Goal: Register for event/course

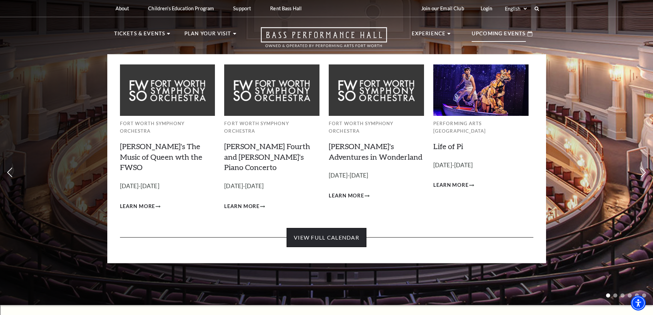
click at [336, 228] on link "View Full Calendar" at bounding box center [327, 237] width 80 height 19
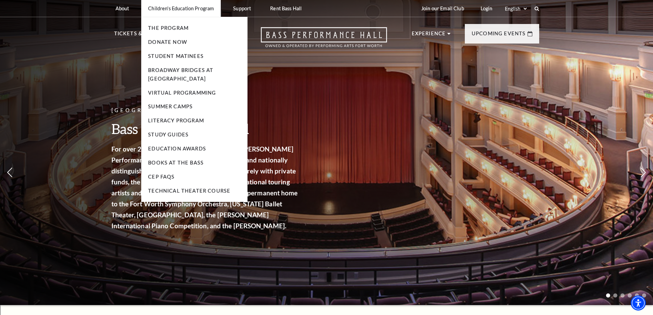
click at [191, 10] on p "Children's Education Program" at bounding box center [181, 8] width 66 height 6
click at [174, 55] on link "Student Matinees" at bounding box center [176, 56] width 56 height 6
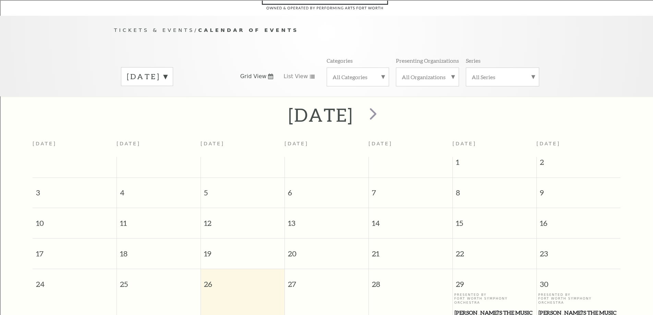
scroll to position [61, 0]
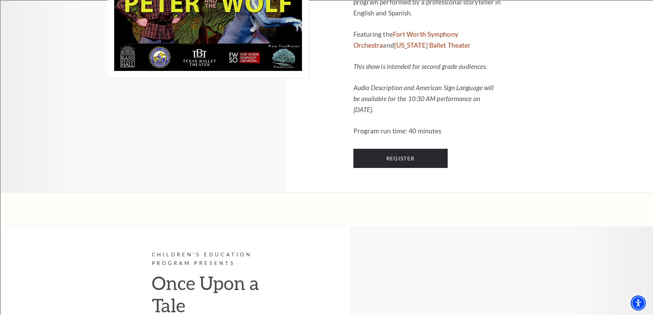
scroll to position [2195, 0]
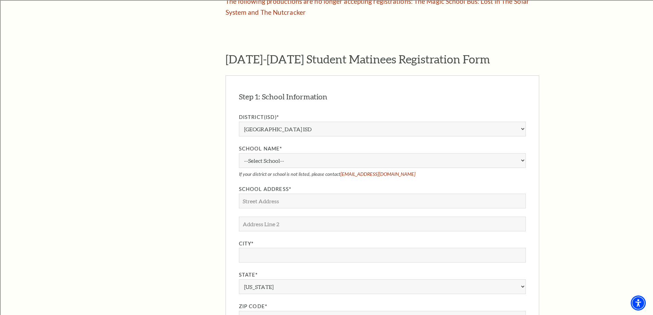
scroll to position [583, 0]
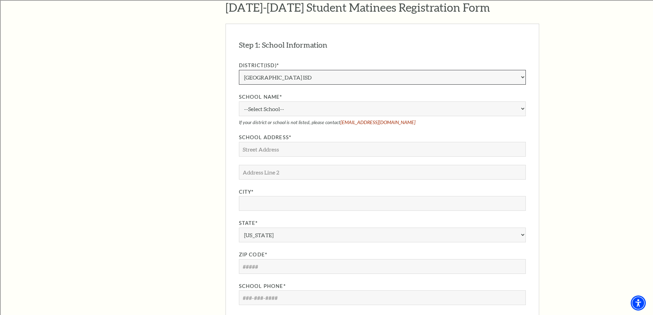
click at [293, 70] on select "Aledo ISD Alvarado ISD Alvord ISD Arlington ISD Azle ISD Bellevue ISD Birdville…" at bounding box center [382, 77] width 287 height 15
select select "Cleburne ISD"
click at [239, 70] on select "Aledo ISD Alvarado ISD Alvord ISD Arlington ISD Azle ISD Bellevue ISD Birdville…" at bounding box center [382, 77] width 287 height 15
click at [266, 102] on select "--Select School-- A.D. Wheat Middle School Cleburne High School Cooke Elementar…" at bounding box center [382, 108] width 287 height 15
select select "234113"
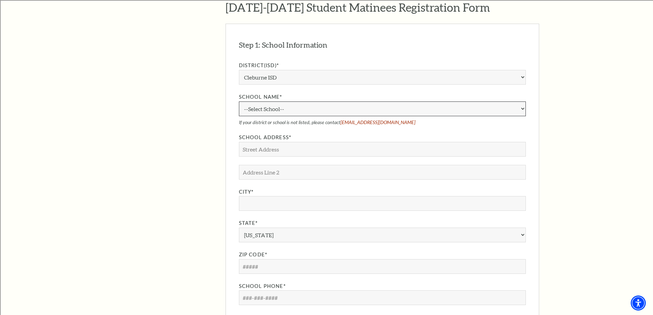
click at [239, 101] on select "--Select School-- A.D. Wheat Middle School Cleburne High School Cooke Elementar…" at bounding box center [382, 108] width 287 height 15
click at [266, 142] on input "School Address*" at bounding box center [382, 149] width 287 height 15
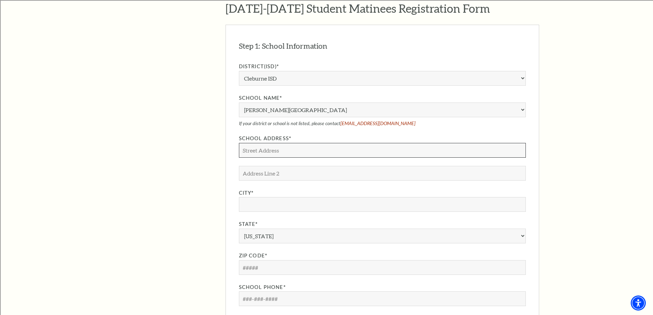
click at [253, 143] on input "School Address*" at bounding box center [382, 150] width 287 height 15
click at [249, 143] on input "912 Phillips St." at bounding box center [382, 150] width 287 height 15
type input "902 Phillips St."
click at [258, 198] on input "City*" at bounding box center [382, 204] width 287 height 15
type input "Cleburne"
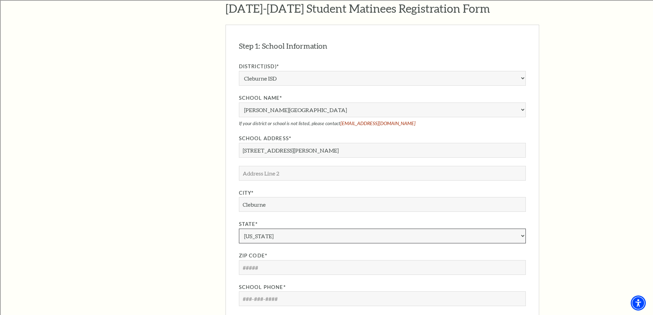
click at [272, 229] on select "Alabama Alaska American Embassy American Embassy American Samoa Arizona Arkansa…" at bounding box center [382, 236] width 287 height 15
select select "TX"
click at [239, 229] on select "Alabama Alaska American Embassy American Embassy American Samoa Arizona Arkansa…" at bounding box center [382, 236] width 287 height 15
click at [252, 260] on input "Zip Code*" at bounding box center [382, 267] width 287 height 15
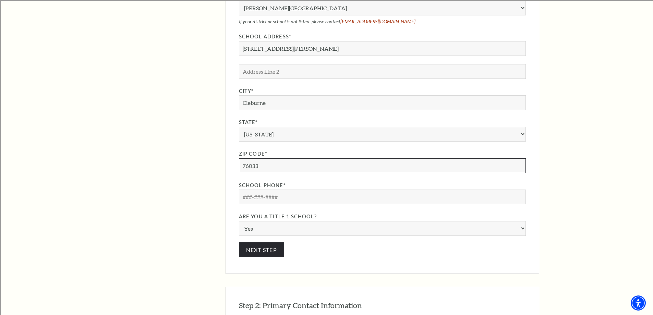
scroll to position [685, 0]
type input "76033"
click at [246, 189] on input "School Phone*" at bounding box center [382, 196] width 287 height 15
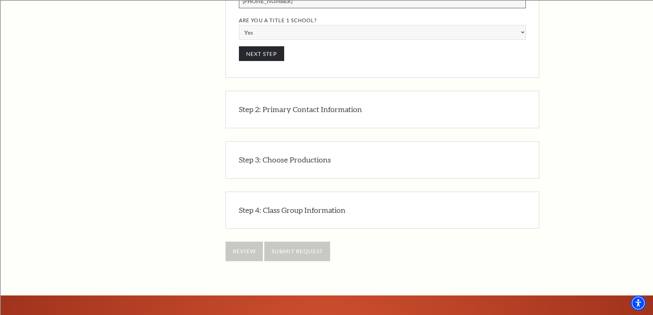
scroll to position [891, 0]
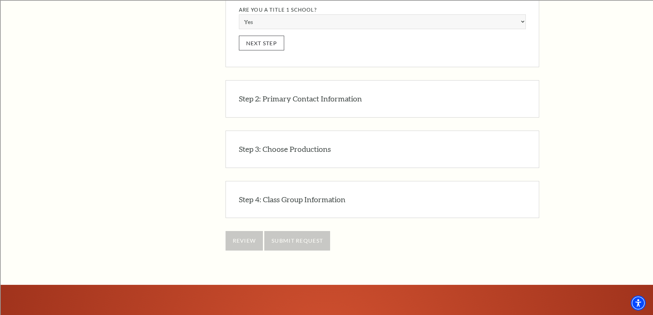
type input "817-202-2060"
click at [265, 36] on button "Next Step" at bounding box center [262, 43] width 46 height 15
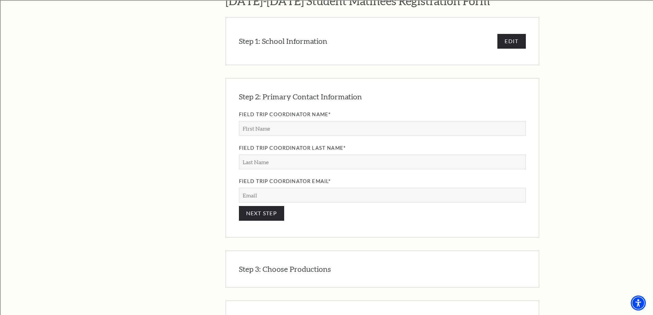
scroll to position [588, 0]
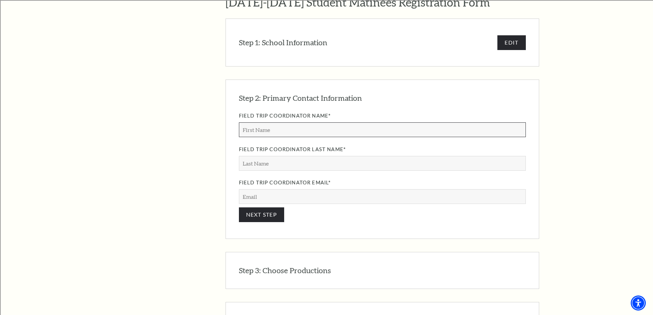
click at [271, 122] on input "Field Trip Coordinator Name*" at bounding box center [382, 129] width 287 height 15
type input "Suheily"
click at [273, 156] on input "Field Trip Coordinator Last Name*" at bounding box center [382, 163] width 287 height 15
type input "Mercado"
click at [263, 189] on input "Field Trip Coordinator Email*" at bounding box center [382, 196] width 287 height 15
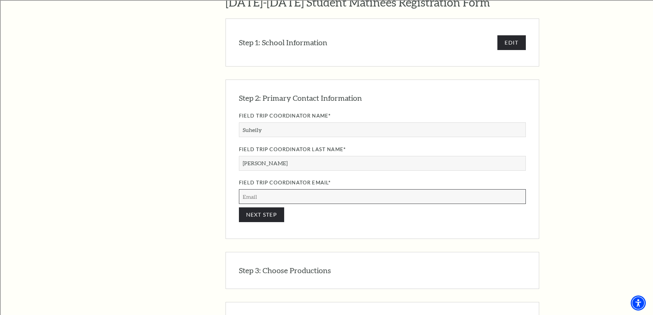
type input "smercado@c-isd.com"
click at [264, 207] on button "NEXT STEP" at bounding box center [262, 214] width 46 height 15
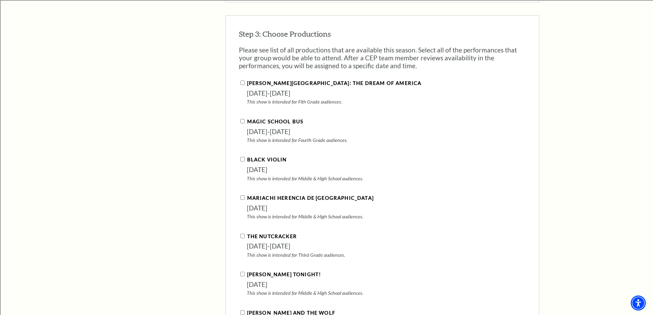
scroll to position [718, 0]
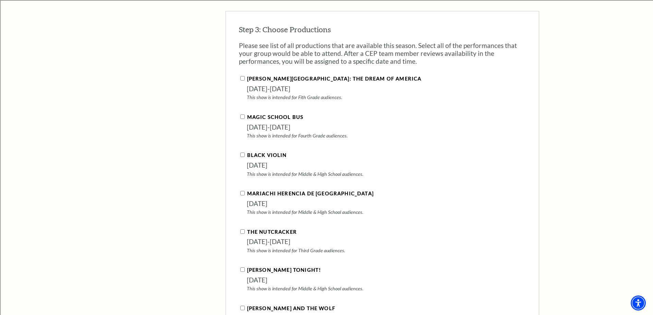
click at [240, 115] on input "Magic School Bus" at bounding box center [242, 117] width 4 height 4
checkbox input "true"
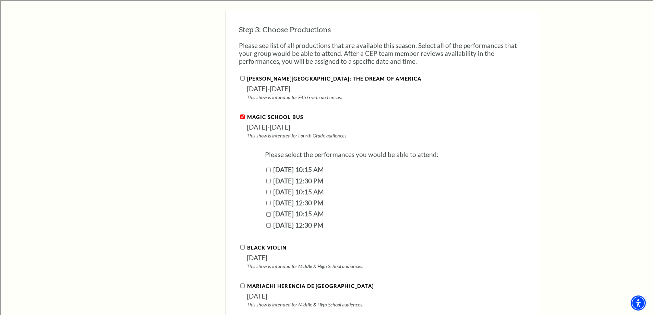
click at [268, 201] on input "October 08, 2025 | 12:30 PM" at bounding box center [268, 203] width 4 height 4
checkbox input "true"
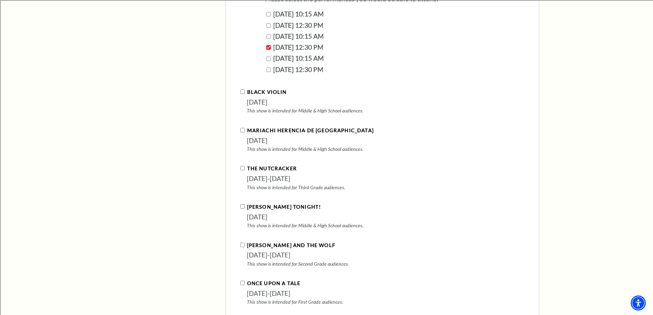
scroll to position [889, 0]
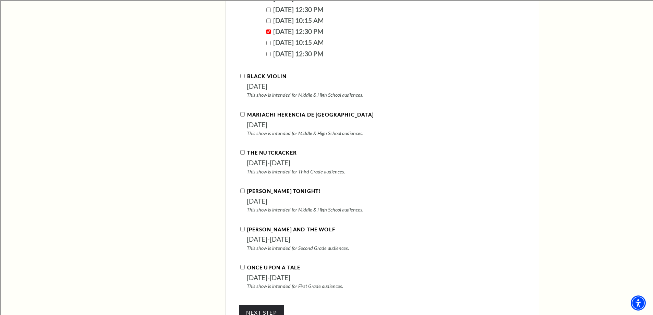
click at [244, 150] on input "The Nutcracker" at bounding box center [242, 152] width 4 height 4
checkbox input "true"
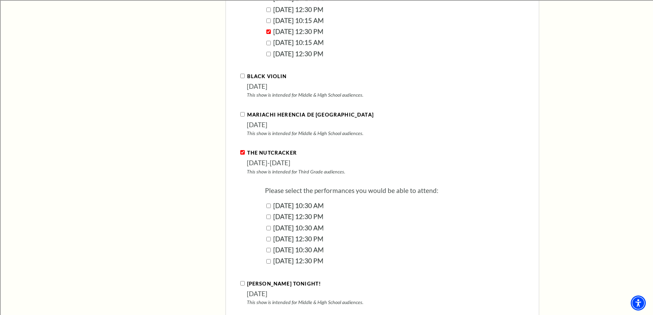
click at [269, 248] on input "December 16, 2025 | 10:30 AM" at bounding box center [268, 250] width 4 height 4
checkbox input "true"
click at [269, 259] on input "December 16, 2025 | 12:30 PM" at bounding box center [268, 261] width 4 height 4
checkbox input "true"
click at [269, 237] on input "December 12, 2025 | 12:30 PM" at bounding box center [268, 239] width 4 height 4
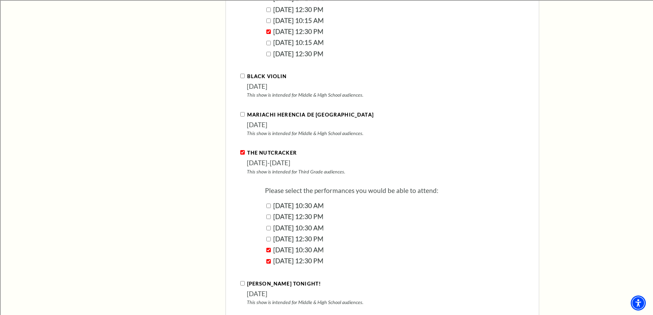
checkbox input "true"
click at [266, 226] on input "December 12, 2025 | 10:30 AM" at bounding box center [268, 228] width 4 height 4
checkbox input "true"
click at [267, 237] on input "December 12, 2025 | 12:30 PM" at bounding box center [268, 239] width 4 height 4
checkbox input "false"
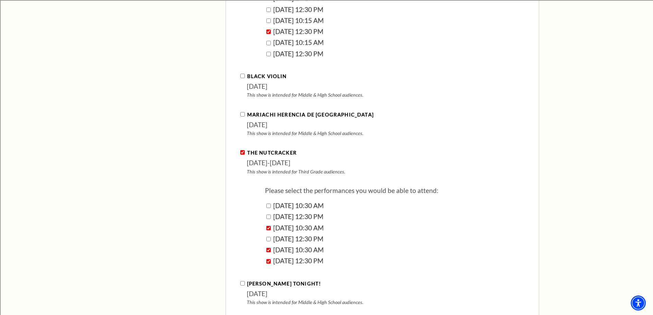
click at [268, 226] on input "December 12, 2025 | 10:30 AM" at bounding box center [268, 228] width 4 height 4
checkbox input "false"
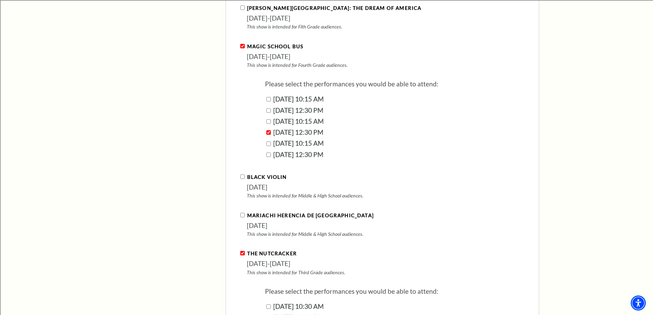
scroll to position [787, 0]
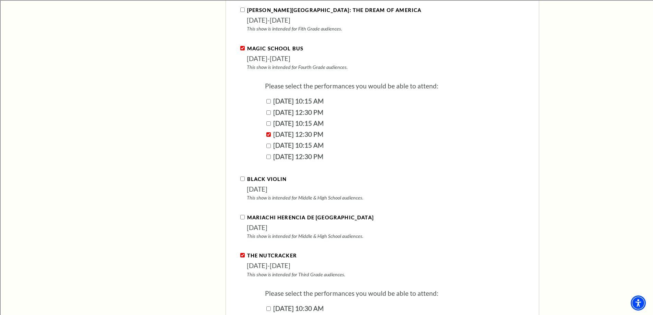
click at [268, 121] on input "October 08, 2025 | 10:15 AM" at bounding box center [268, 123] width 4 height 4
checkbox input "true"
click at [267, 110] on input "October 07, 2025 | 12:30 PM" at bounding box center [268, 112] width 4 height 4
checkbox input "true"
click at [269, 99] on input "October 07, 2025 | 10:15 AM" at bounding box center [268, 101] width 4 height 4
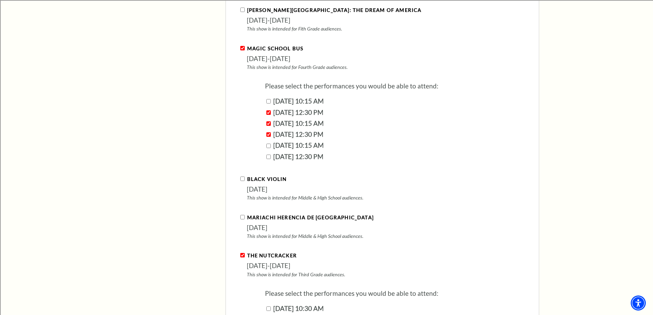
checkbox input "true"
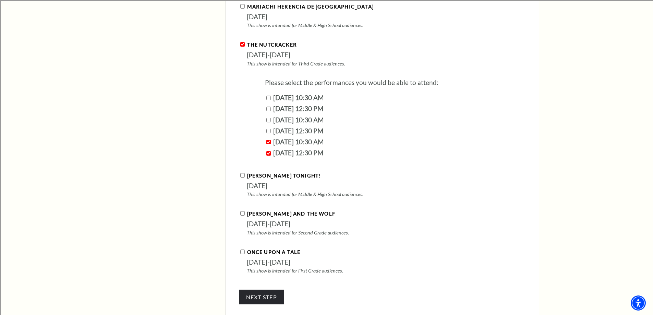
scroll to position [1027, 0]
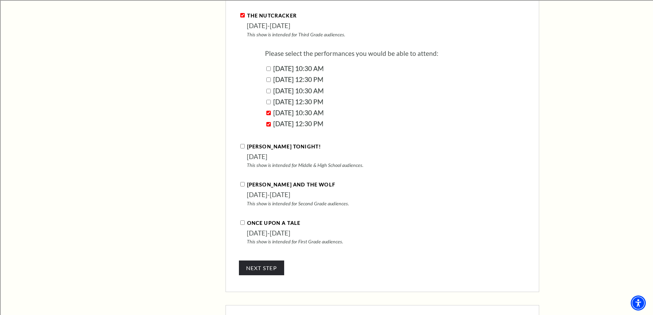
click at [241, 182] on input "Peter and the Wolf" at bounding box center [242, 184] width 4 height 4
checkbox input "true"
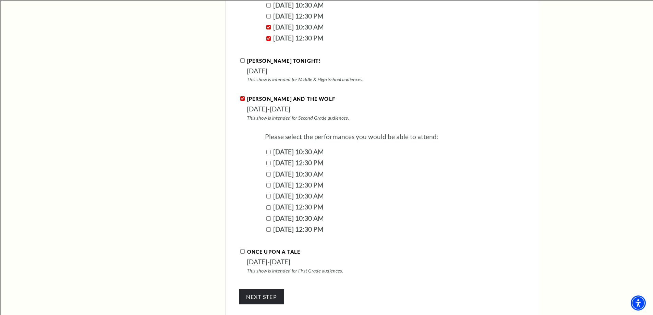
scroll to position [1130, 0]
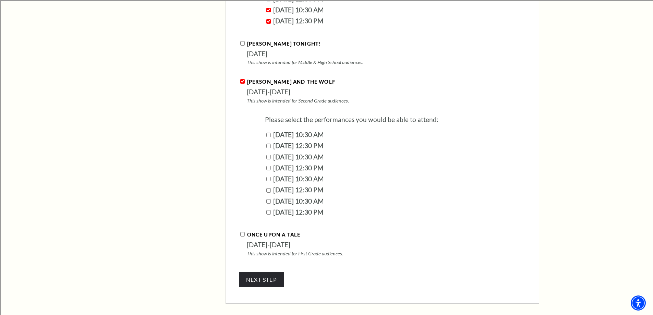
click at [268, 155] on input "February 18, 2026 | 10:30 AM" at bounding box center [268, 157] width 4 height 4
checkbox input "true"
click at [270, 166] on input "February 18, 2026 | 12:30 PM" at bounding box center [268, 168] width 4 height 4
checkbox input "true"
click at [269, 177] on input "February 19, 2026 | 10:30 AM" at bounding box center [268, 179] width 4 height 4
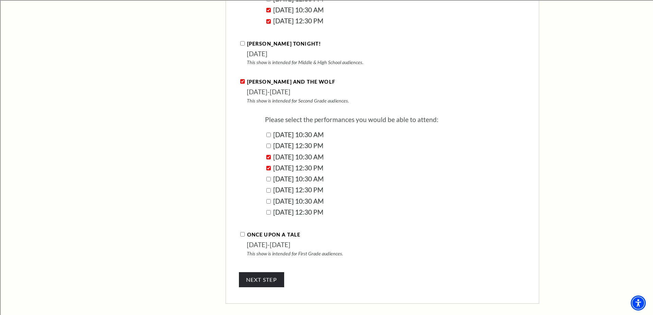
checkbox input "true"
click at [270, 188] on input "February 19, 2026 | 12:30 PM" at bounding box center [268, 190] width 4 height 4
checkbox input "true"
click at [242, 232] on input "Once Upon A Tale" at bounding box center [242, 234] width 4 height 4
checkbox input "true"
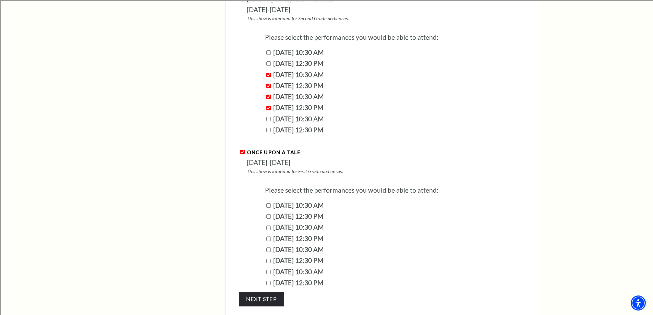
scroll to position [1232, 0]
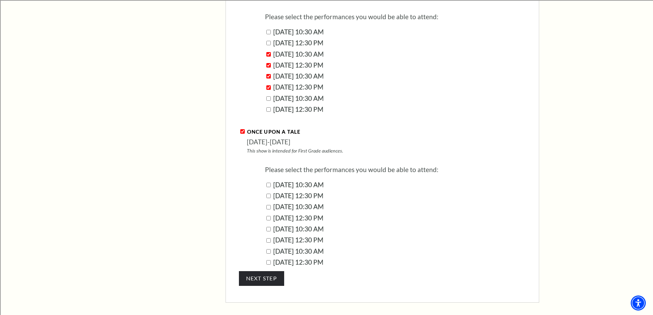
click at [268, 205] on input "March 03, 2026 | 10:30 AM" at bounding box center [268, 207] width 4 height 4
checkbox input "true"
click at [270, 213] on div "March 03, 2026 | 12:30 PM" at bounding box center [395, 218] width 261 height 11
click at [268, 216] on input "March 03, 2026 | 12:30 PM" at bounding box center [268, 218] width 4 height 4
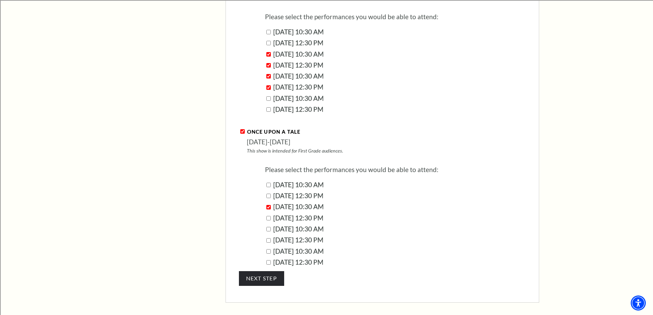
checkbox input "true"
click at [268, 227] on input "March 04, 2026 | 10:30 AM" at bounding box center [268, 229] width 4 height 4
checkbox input "true"
click at [268, 238] on input "March 04, 2026 | 12:30 PM" at bounding box center [268, 240] width 4 height 4
checkbox input "true"
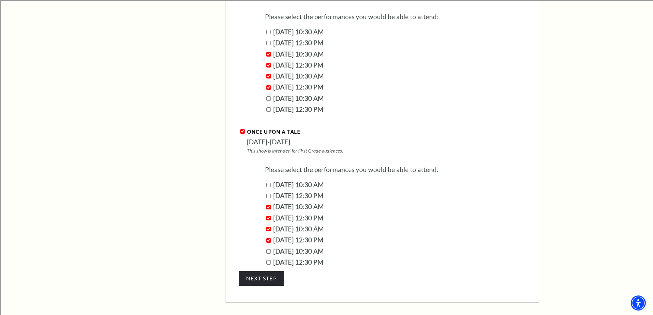
click at [268, 249] on input "March 05, 2026 | 10:30 AM" at bounding box center [268, 251] width 4 height 4
checkbox input "true"
click at [269, 257] on div "March 05, 2026 | 12:30 PM" at bounding box center [395, 262] width 261 height 11
click at [268, 260] on input "March 05, 2026 | 12:30 PM" at bounding box center [268, 262] width 4 height 4
checkbox input "true"
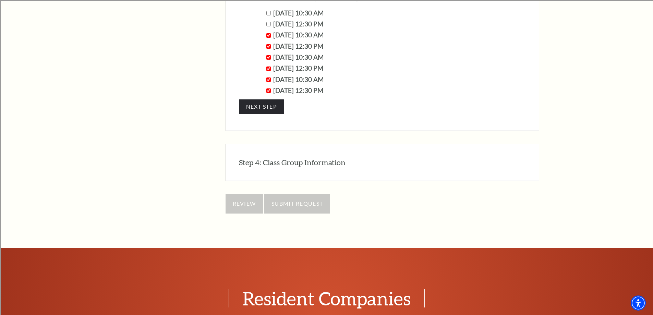
scroll to position [1438, 0]
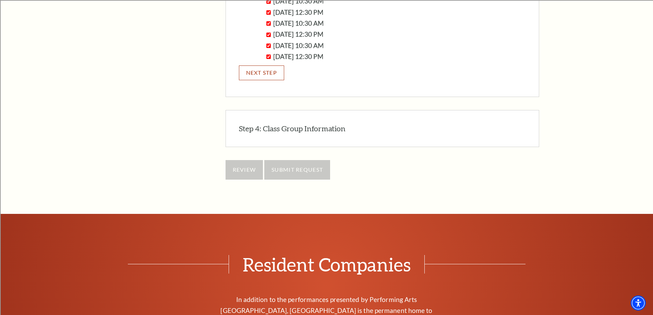
click at [263, 65] on button "NEXT STEP" at bounding box center [262, 72] width 46 height 15
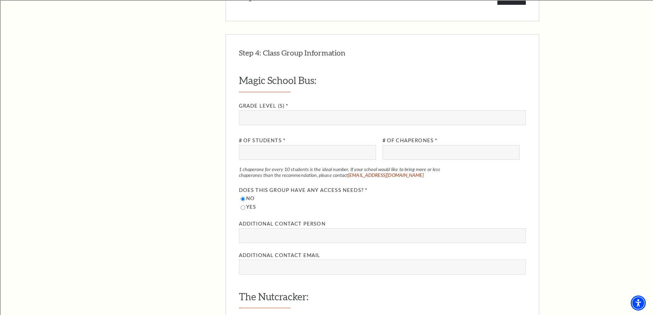
scroll to position [745, 0]
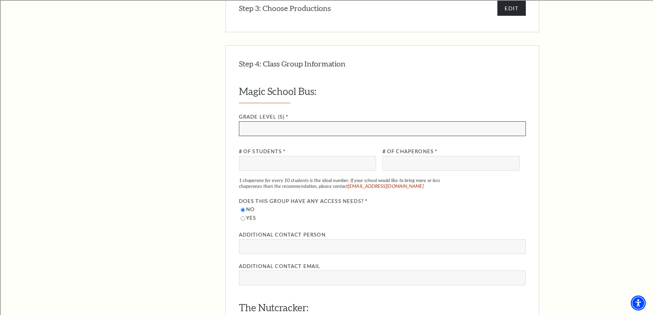
click at [257, 121] on input "Grade Level (s) *" at bounding box center [382, 128] width 287 height 15
type input "4th Grade"
click at [277, 156] on input "# of Students *" at bounding box center [307, 163] width 137 height 15
type input "89"
click at [393, 156] on input "# of Chaperones *" at bounding box center [451, 163] width 137 height 15
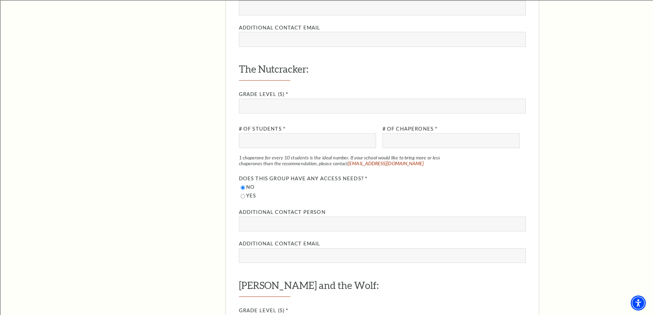
scroll to position [985, 0]
type input "9"
click at [264, 97] on input "Grade Level (s) *" at bounding box center [382, 104] width 287 height 15
type input "3rd grade"
click at [270, 133] on input "# of Students *" at bounding box center [307, 139] width 137 height 15
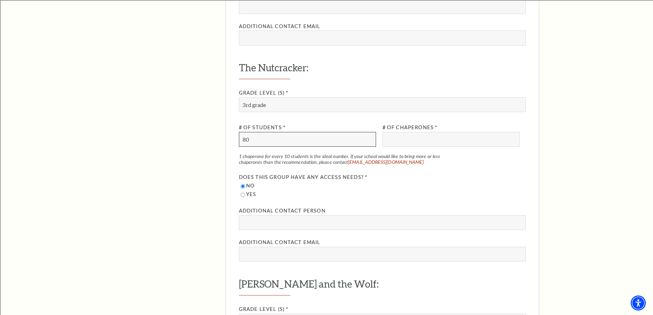
type input "80"
click at [399, 132] on input "# of Chaperones *" at bounding box center [451, 139] width 137 height 15
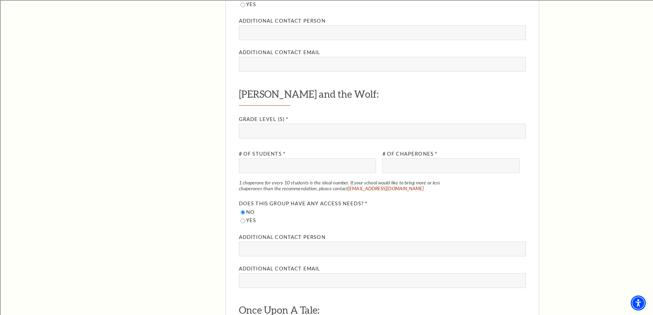
scroll to position [1191, 0]
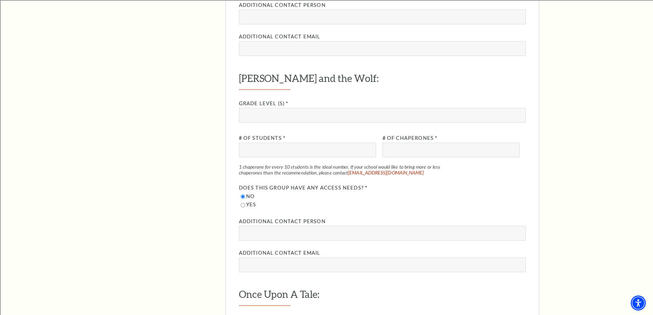
type input "8"
click at [265, 108] on input "Grade Level (s) *" at bounding box center [382, 115] width 287 height 15
type input "2nd grade"
click at [275, 143] on input "# of Students *" at bounding box center [307, 150] width 137 height 15
type input "70"
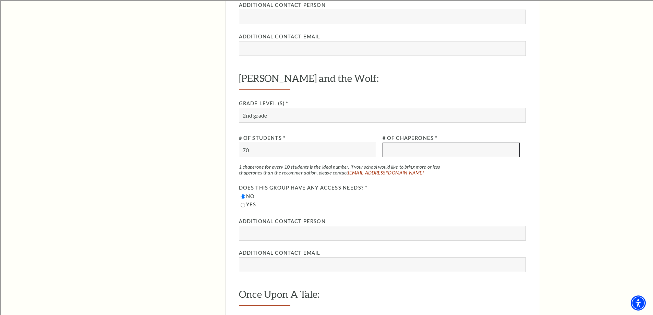
click at [403, 143] on input "# of Chaperones *" at bounding box center [451, 150] width 137 height 15
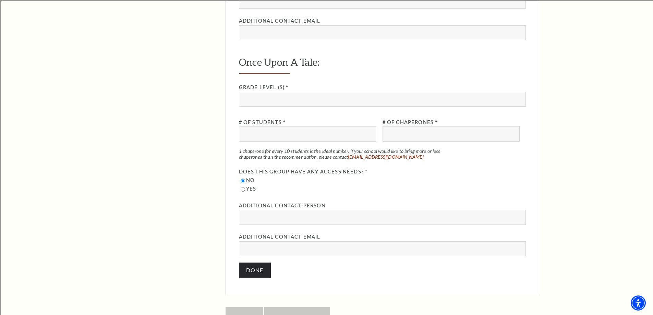
scroll to position [1431, 0]
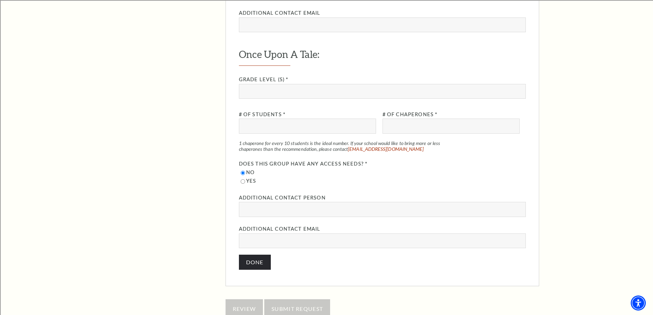
type input "7"
click at [262, 84] on input "Grade Level (s) *" at bounding box center [382, 91] width 287 height 15
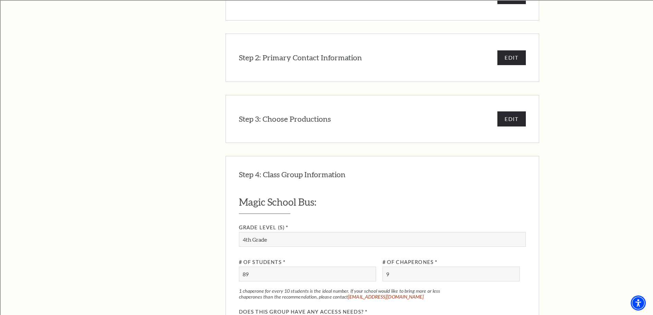
scroll to position [608, 0]
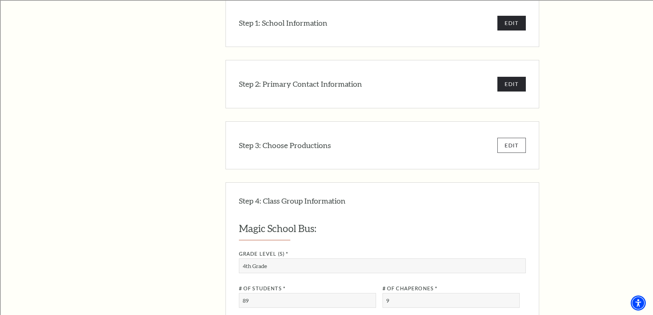
type input "1st grade"
click at [508, 138] on button "EDIT" at bounding box center [512, 145] width 28 height 15
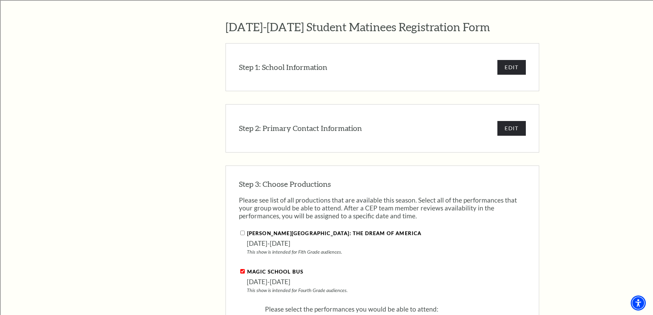
scroll to position [649, 0]
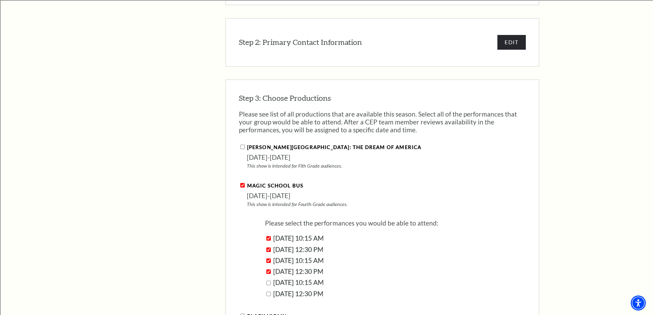
click at [244, 183] on input "Magic School Bus" at bounding box center [242, 185] width 4 height 4
checkbox input "false"
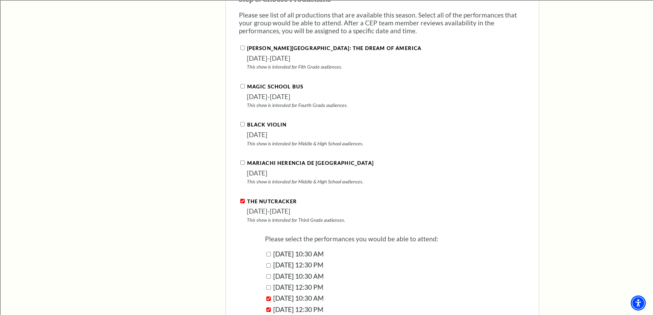
scroll to position [787, 0]
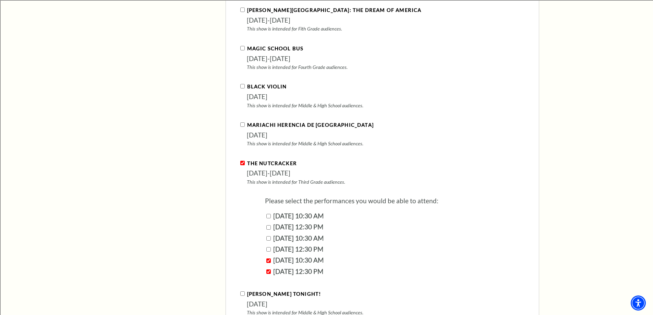
click at [242, 161] on input "The Nutcracker" at bounding box center [242, 163] width 4 height 4
checkbox input "false"
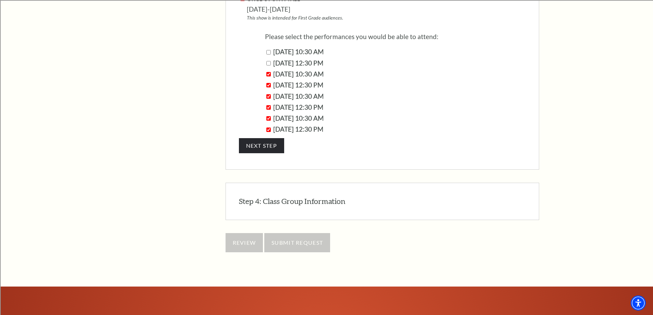
scroll to position [1232, 0]
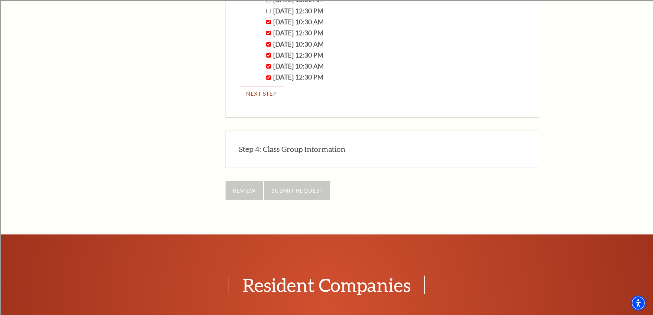
click at [271, 86] on button "NEXT STEP" at bounding box center [262, 93] width 46 height 15
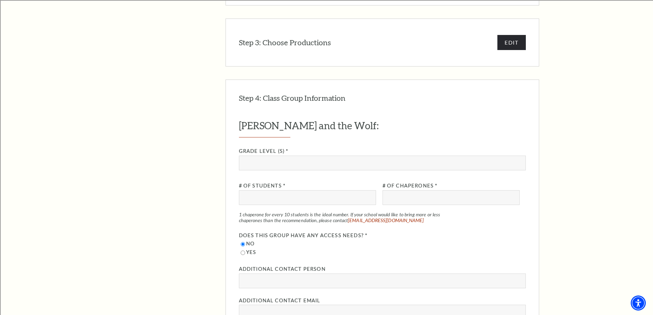
scroll to position [779, 0]
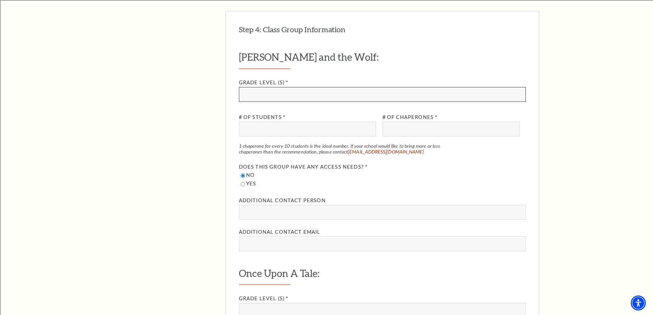
click at [261, 87] on input "Grade Level (s) *" at bounding box center [382, 94] width 287 height 15
type input "2nd grade"
click at [255, 122] on input "# of Students *" at bounding box center [307, 129] width 137 height 15
type input "7"
type input "80"
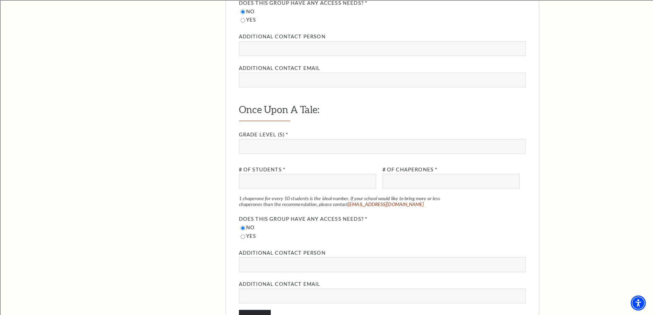
scroll to position [982, 0]
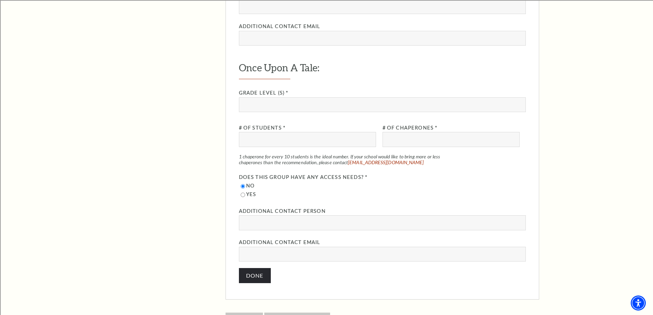
type input "8"
click at [256, 97] on input "Grade Level (s) *" at bounding box center [382, 104] width 287 height 15
type input "1st grade"
click at [272, 132] on input "# of Students *" at bounding box center [307, 139] width 137 height 15
type input "80"
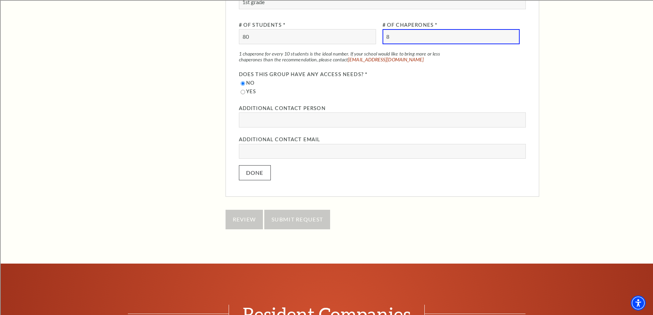
type input "8"
click at [260, 166] on button "Done" at bounding box center [255, 172] width 32 height 15
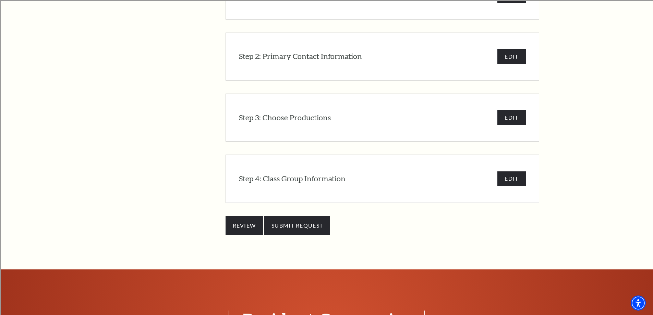
scroll to position [707, 0]
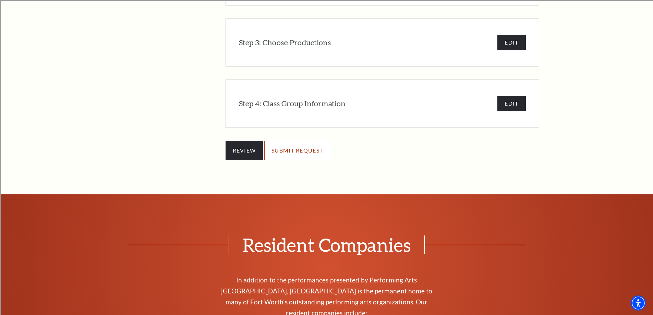
click at [310, 142] on input "SUBMIT REQUEST" at bounding box center [297, 150] width 66 height 19
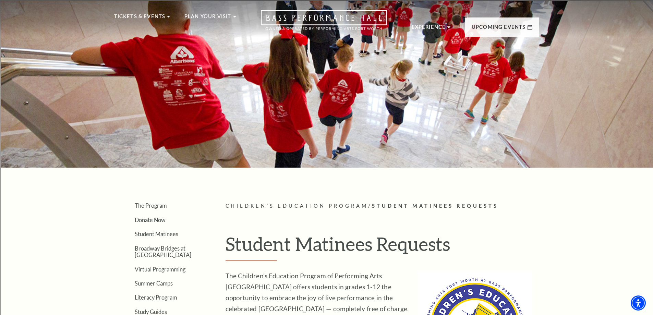
scroll to position [0, 0]
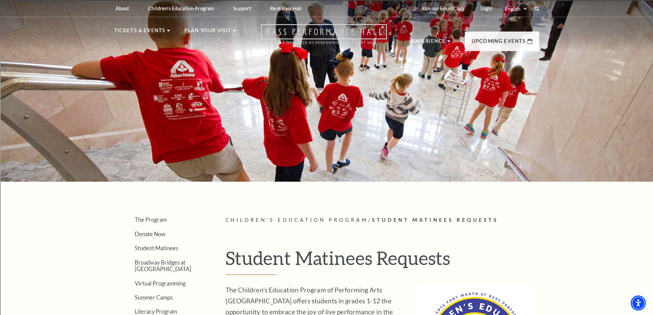
click at [343, 28] on icon "Open this option" at bounding box center [324, 34] width 126 height 20
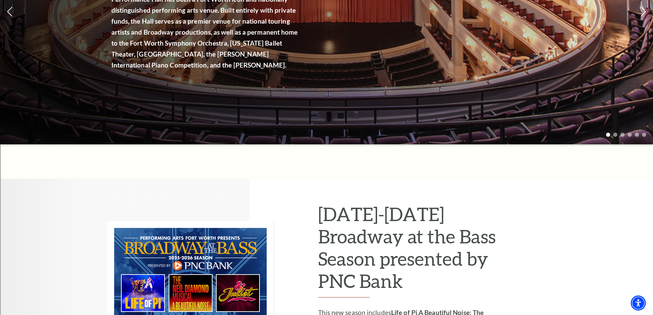
scroll to position [343, 0]
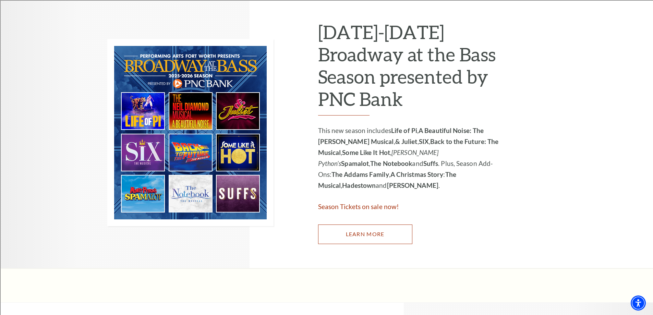
click at [370, 236] on link "Learn More" at bounding box center [365, 234] width 94 height 19
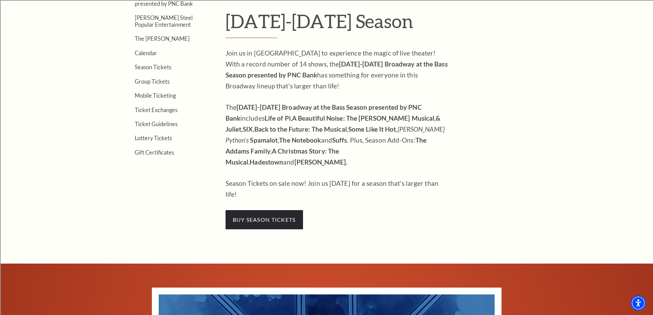
scroll to position [206, 0]
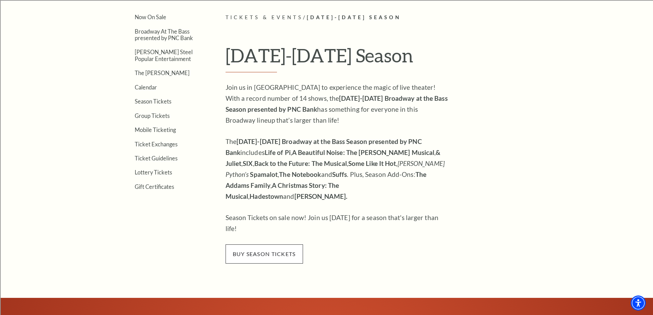
click at [251, 244] on span "buy season tickets" at bounding box center [264, 253] width 77 height 19
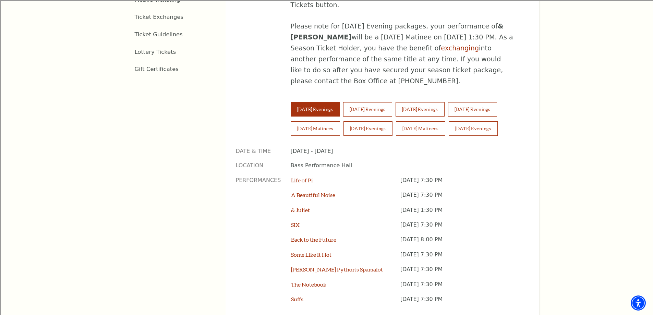
scroll to position [480, 0]
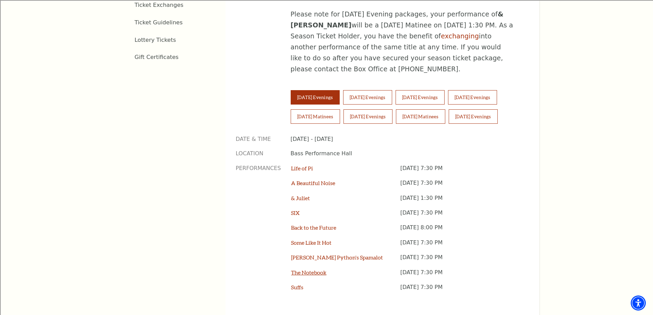
click at [310, 269] on link "The Notebook" at bounding box center [308, 272] width 35 height 7
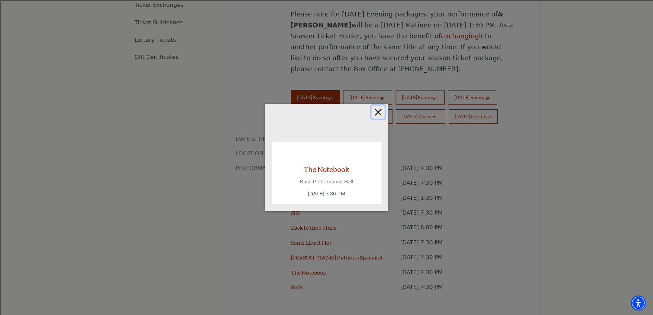
click at [381, 112] on button "Close" at bounding box center [378, 112] width 13 height 13
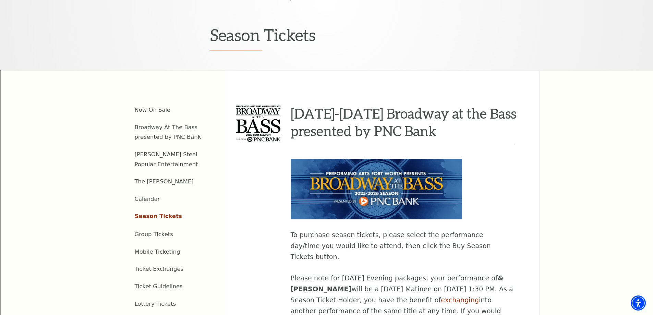
scroll to position [206, 0]
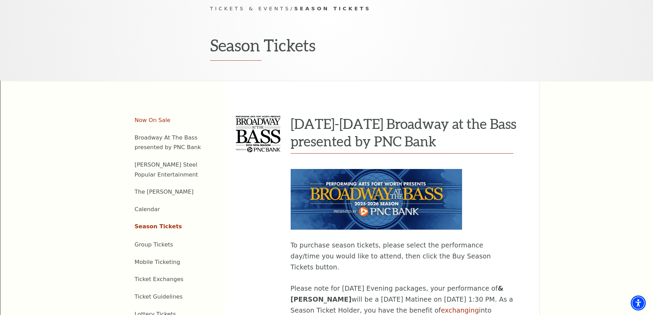
click at [151, 117] on link "Now On Sale" at bounding box center [153, 120] width 36 height 7
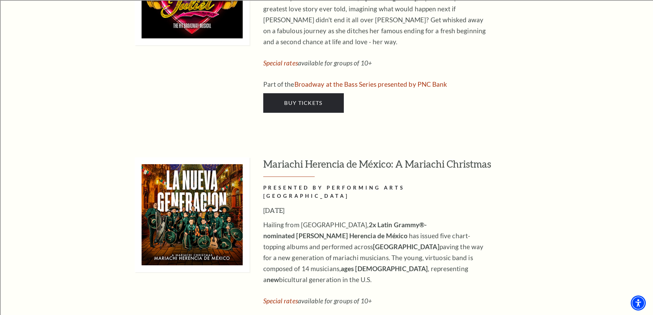
scroll to position [2502, 0]
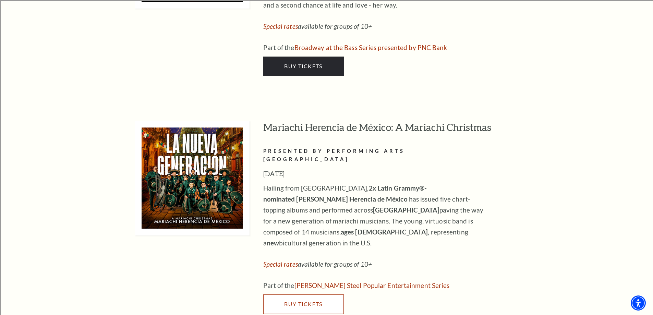
click at [303, 301] on span "Buy Tickets" at bounding box center [303, 304] width 38 height 7
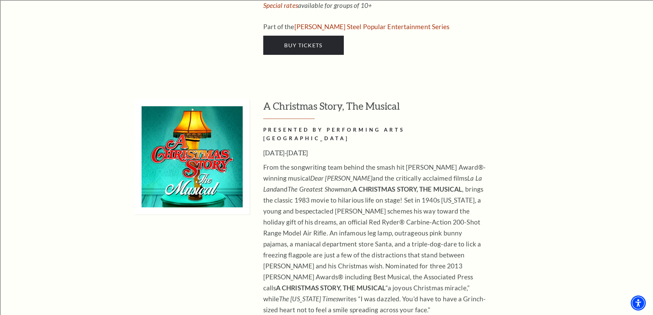
scroll to position [3050, 0]
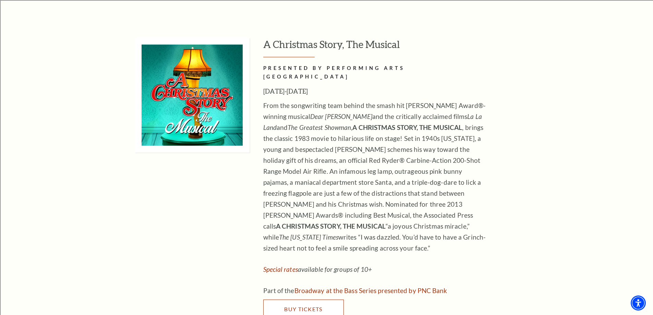
click at [310, 306] on span "Buy Tickets" at bounding box center [303, 309] width 38 height 7
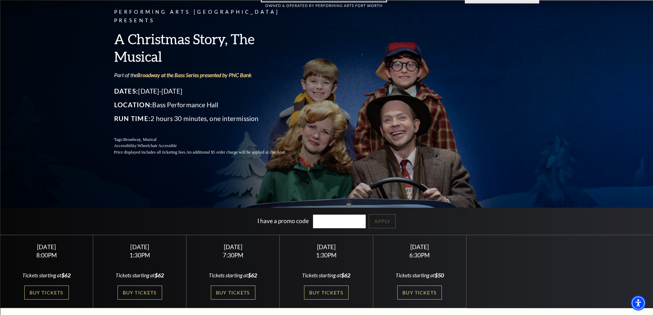
scroll to position [103, 0]
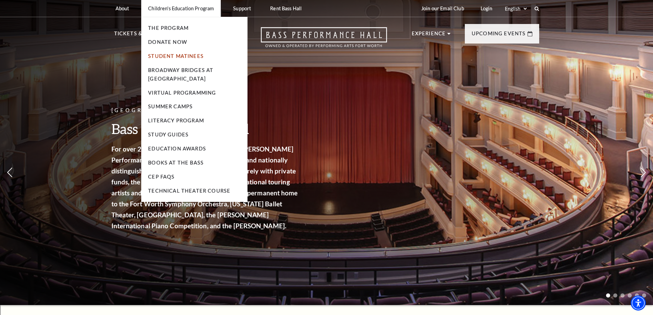
click at [176, 57] on link "Student Matinees" at bounding box center [176, 56] width 56 height 6
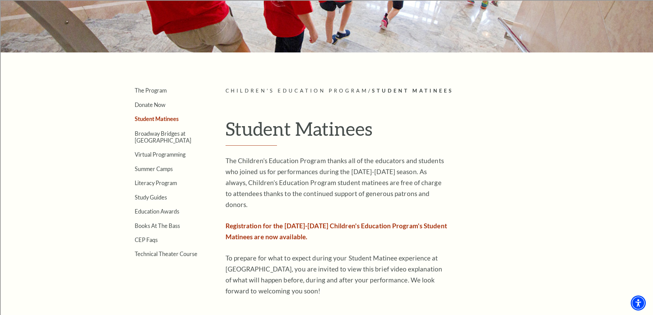
scroll to position [68, 0]
